Goal: Task Accomplishment & Management: Manage account settings

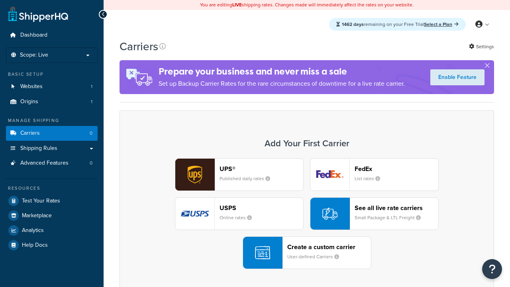
click at [396, 168] on header "FedEx" at bounding box center [396, 169] width 84 height 8
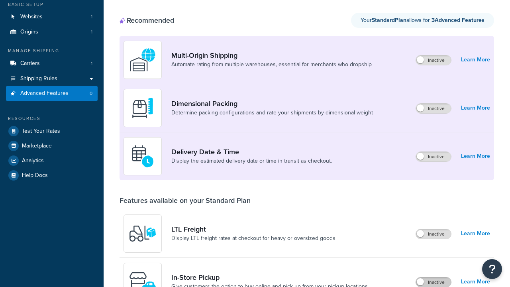
click at [433, 277] on label "Inactive" at bounding box center [433, 282] width 35 height 10
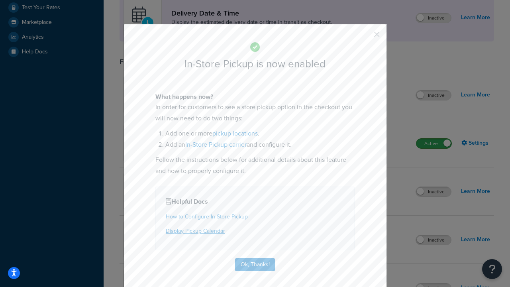
scroll to position [223, 0]
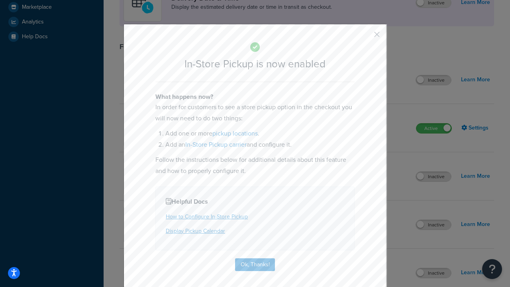
click at [365, 37] on button "button" at bounding box center [365, 37] width 2 height 2
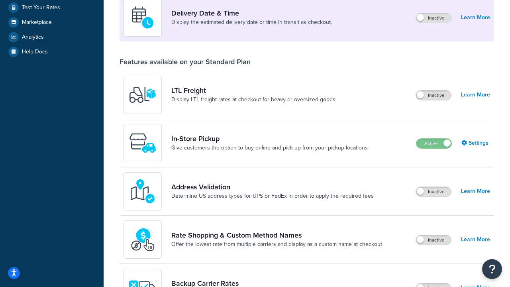
scroll to position [193, 0]
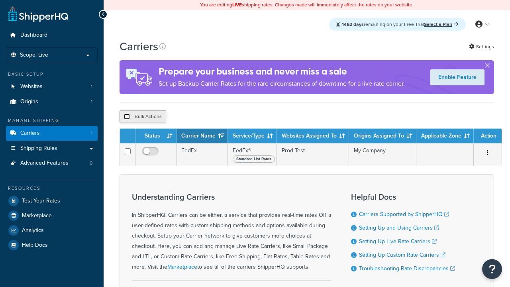
click at [127, 117] on input "checkbox" at bounding box center [127, 116] width 6 height 6
checkbox input "true"
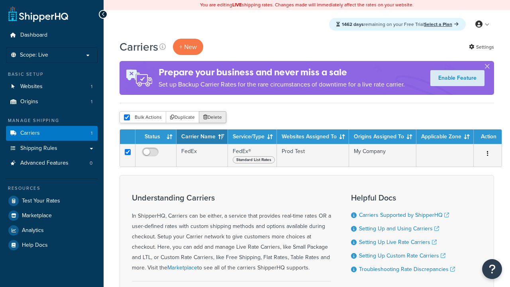
click at [214, 117] on button "Delete" at bounding box center [212, 117] width 27 height 12
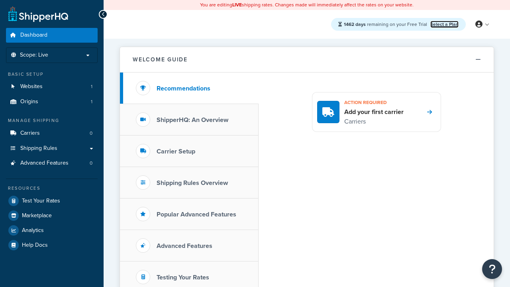
click at [444, 24] on link "Select a Plan" at bounding box center [444, 24] width 28 height 7
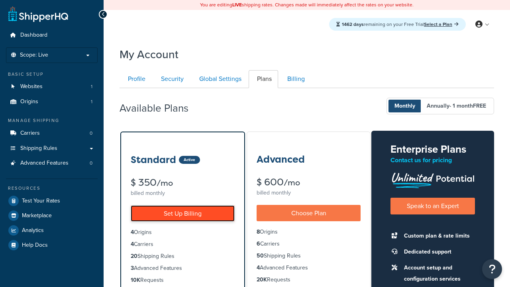
click at [182, 213] on link "Set Up Billing" at bounding box center [183, 213] width 104 height 16
